Goal: Check status: Check status

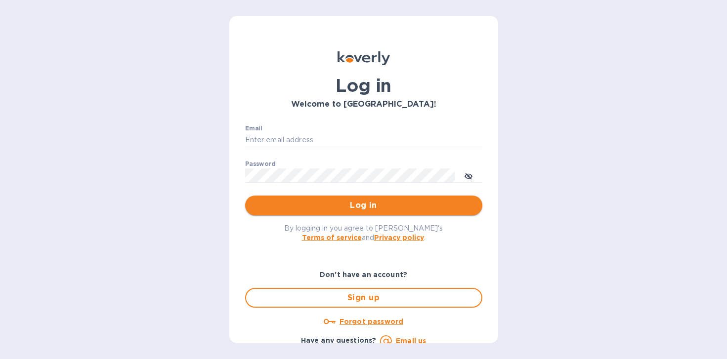
type input "[EMAIL_ADDRESS][DOMAIN_NAME]"
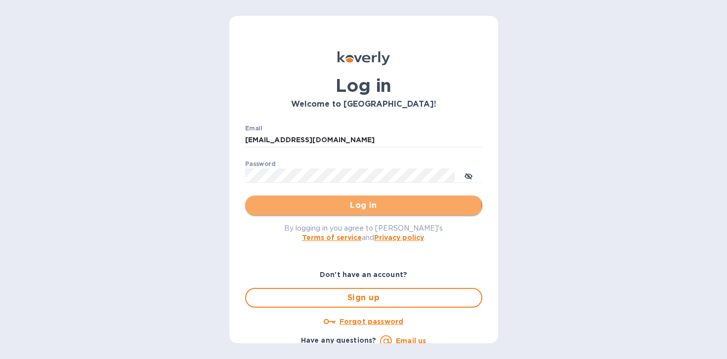
click at [362, 209] on span "Log in" at bounding box center [363, 206] width 221 height 12
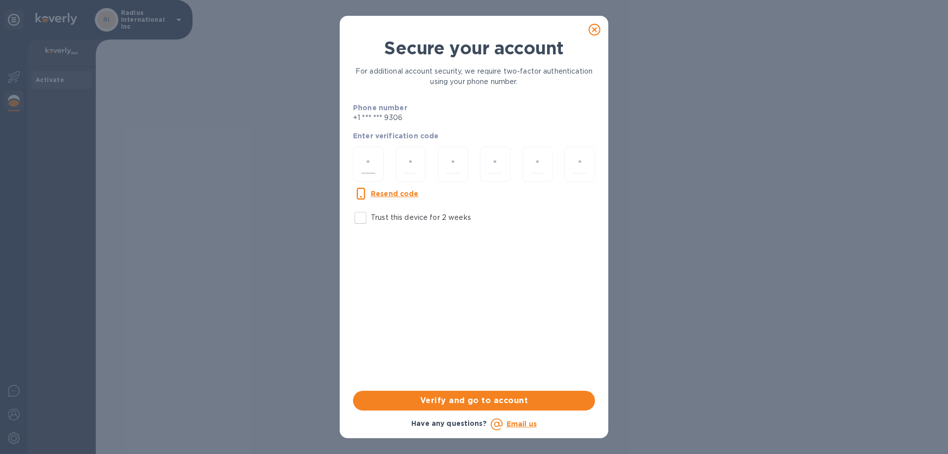
click at [370, 159] on input "number" at bounding box center [369, 164] width 14 height 18
type input "2"
type input "0"
type input "8"
type input "7"
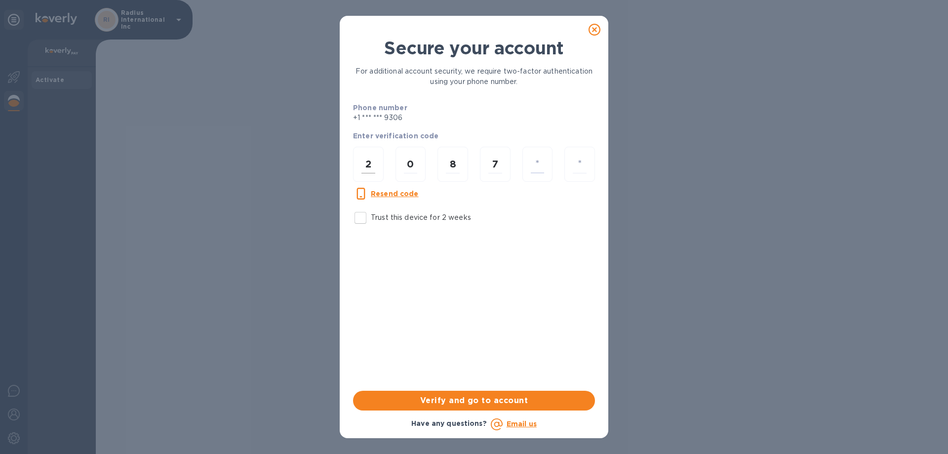
type input "8"
type input "9"
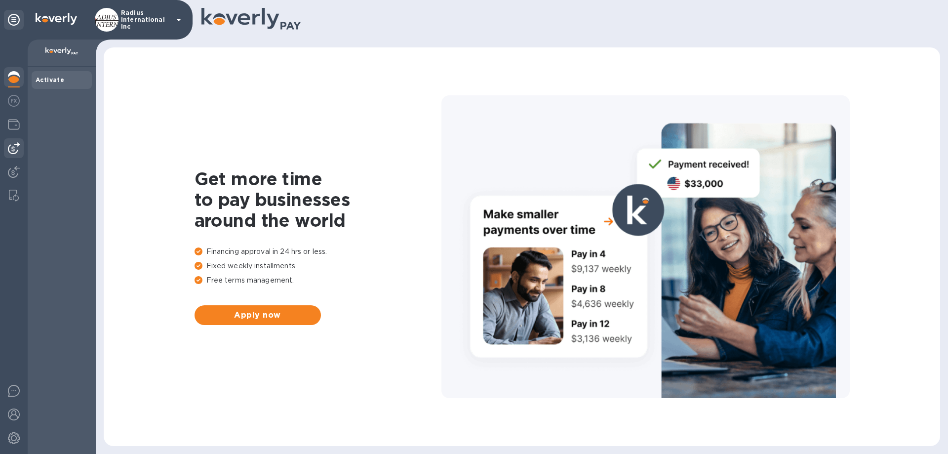
click at [12, 142] on div at bounding box center [14, 148] width 20 height 20
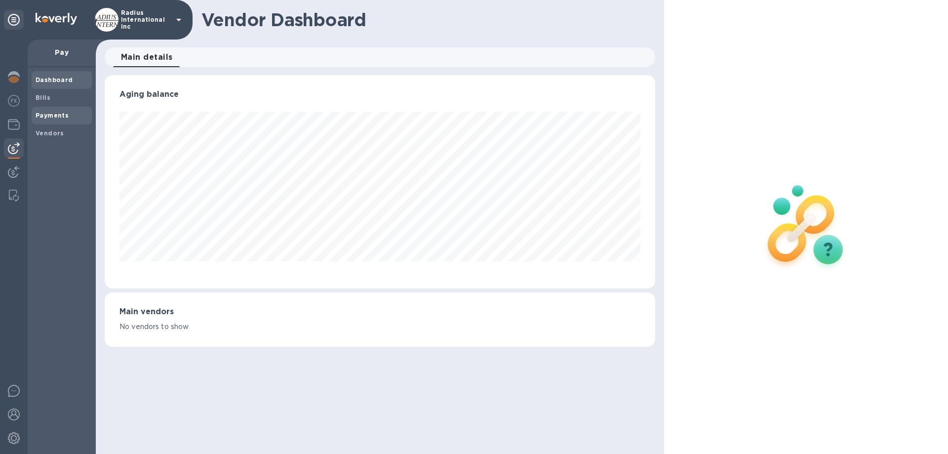
scroll to position [213, 550]
click at [58, 113] on b "Payments" at bounding box center [52, 115] width 33 height 7
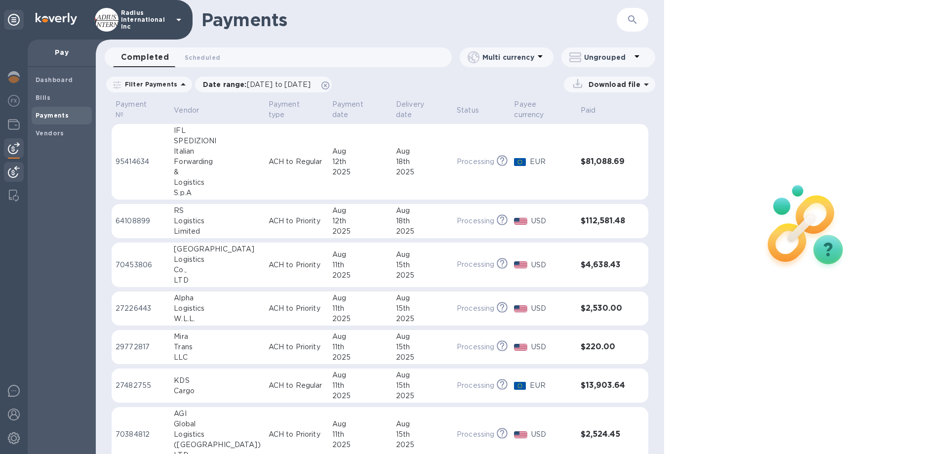
click at [13, 173] on img at bounding box center [14, 172] width 12 height 12
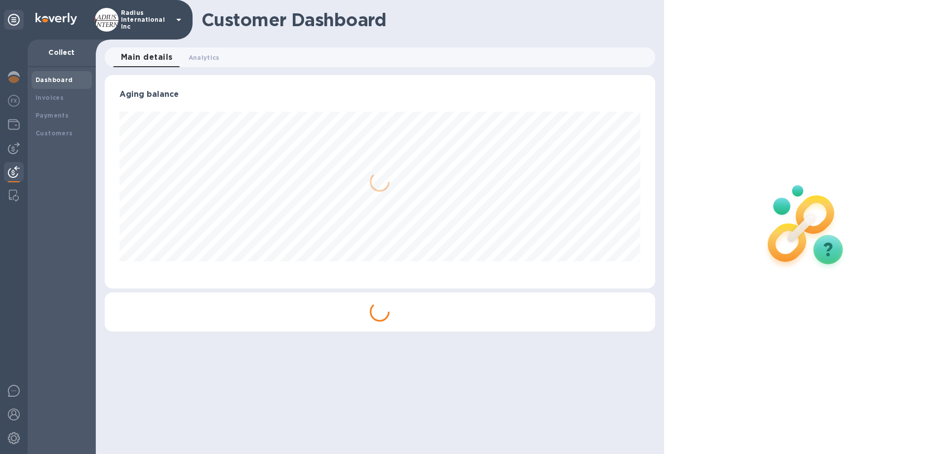
scroll to position [213, 550]
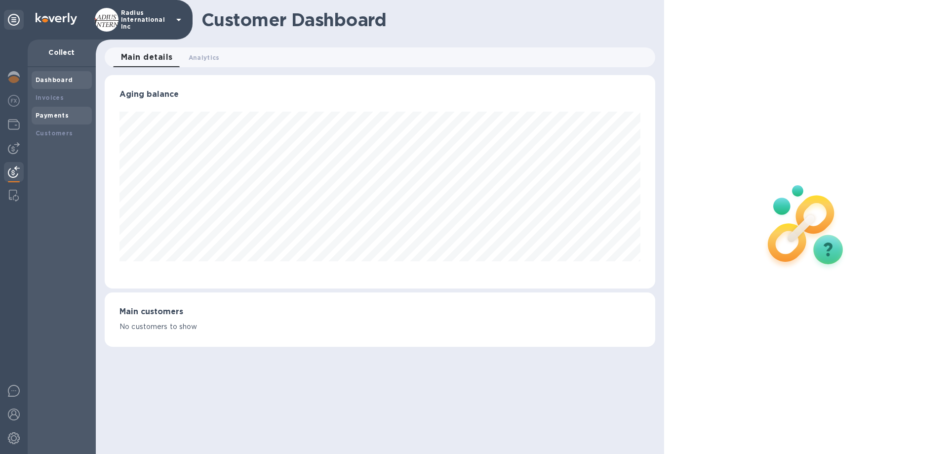
click at [54, 120] on div "Payments" at bounding box center [62, 116] width 52 height 10
